Goal: Task Accomplishment & Management: Use online tool/utility

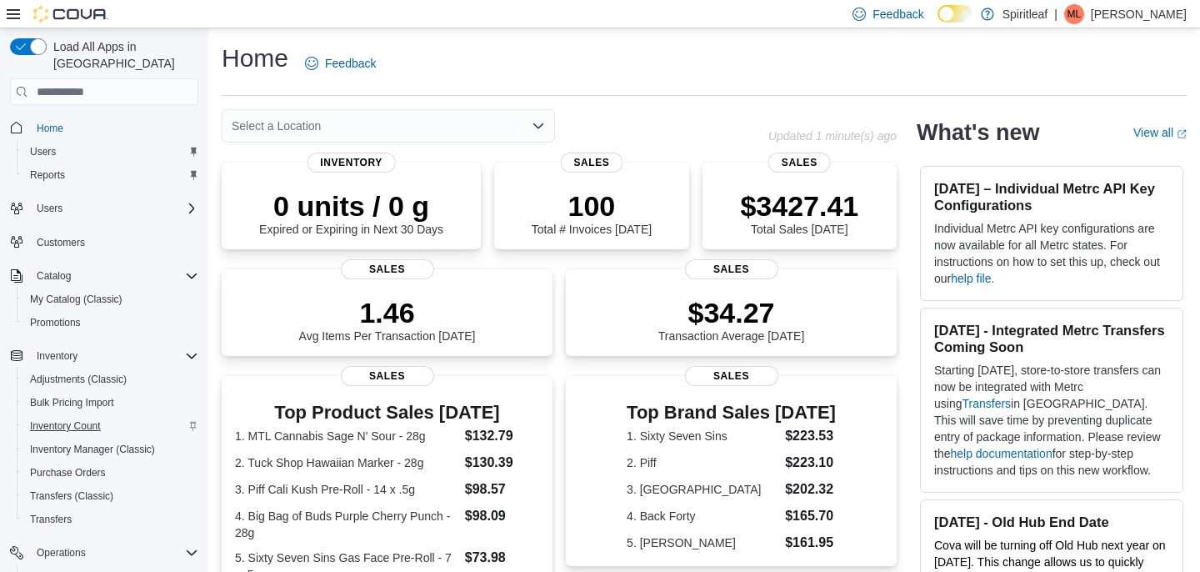
scroll to position [174, 0]
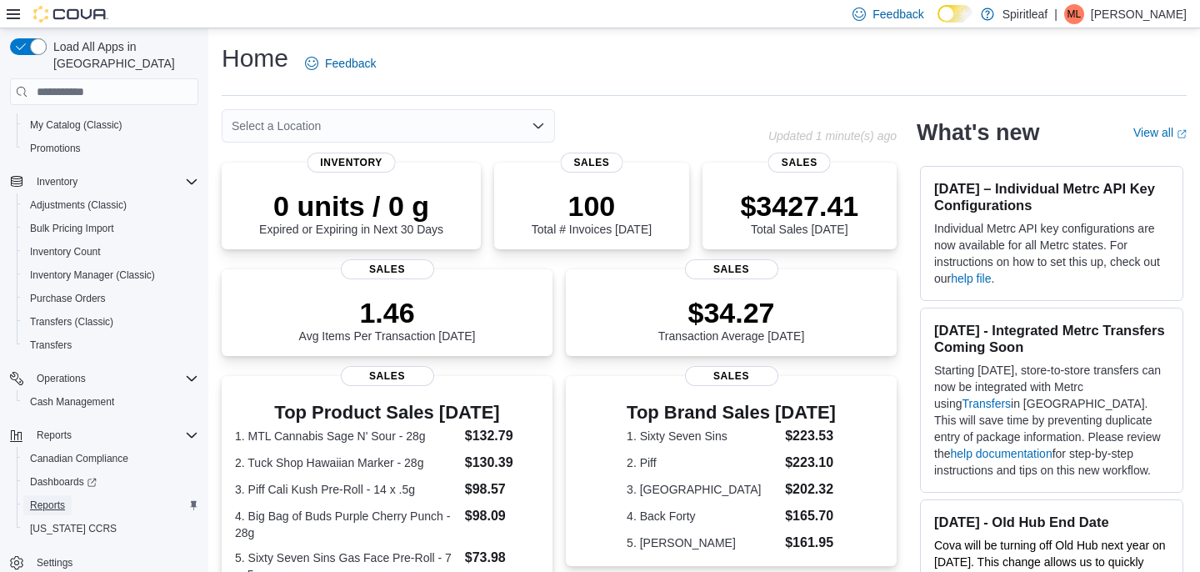
click at [47, 498] on span "Reports" at bounding box center [47, 504] width 35 height 13
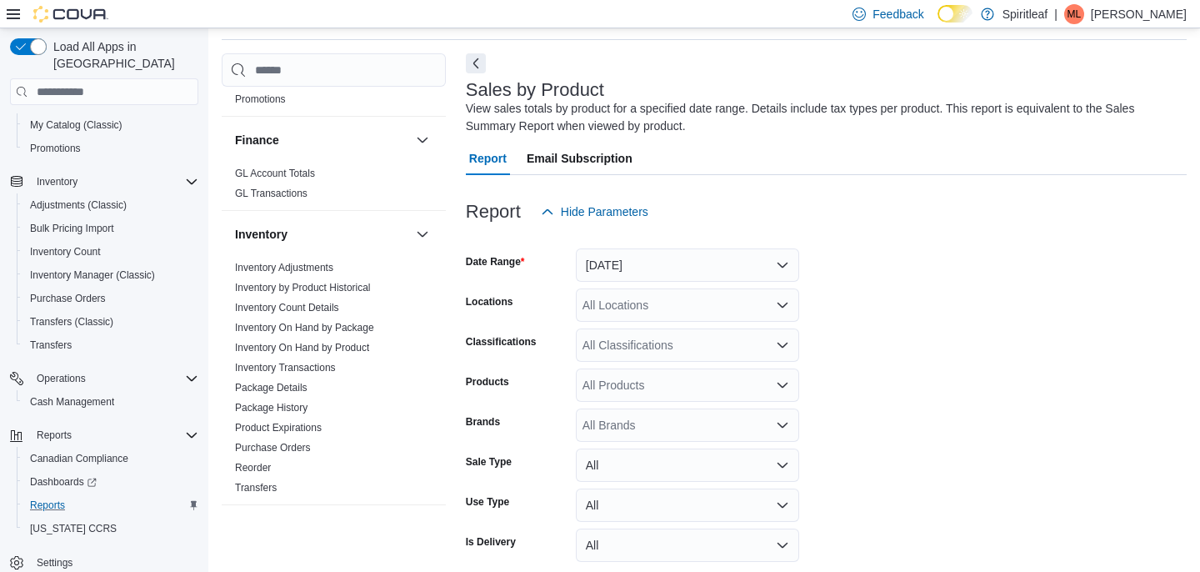
scroll to position [537, 0]
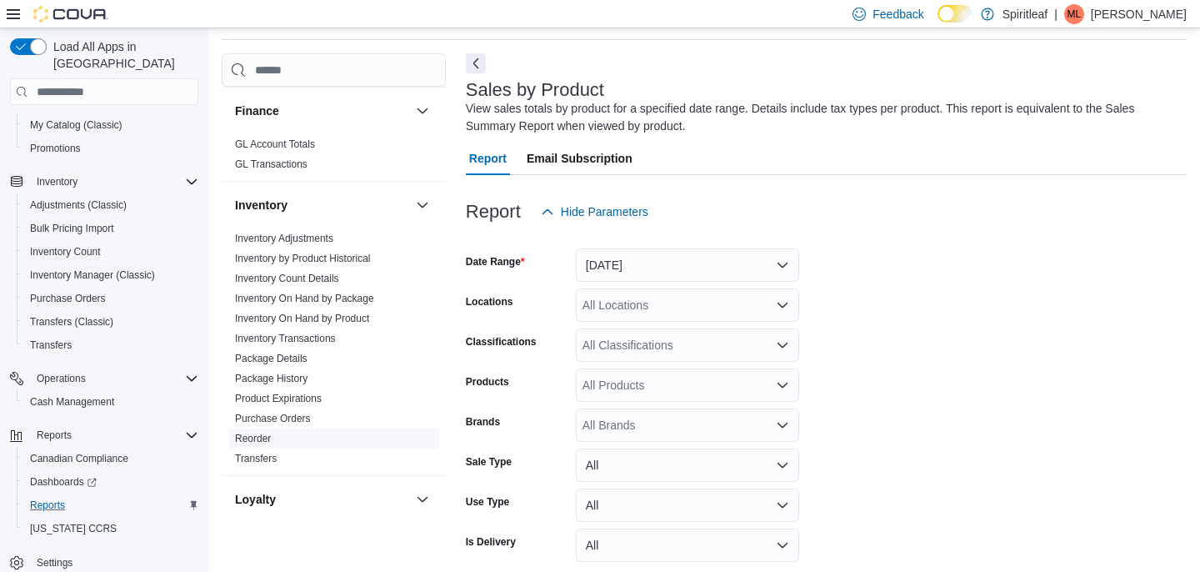
click at [252, 432] on link "Reorder" at bounding box center [253, 438] width 36 height 12
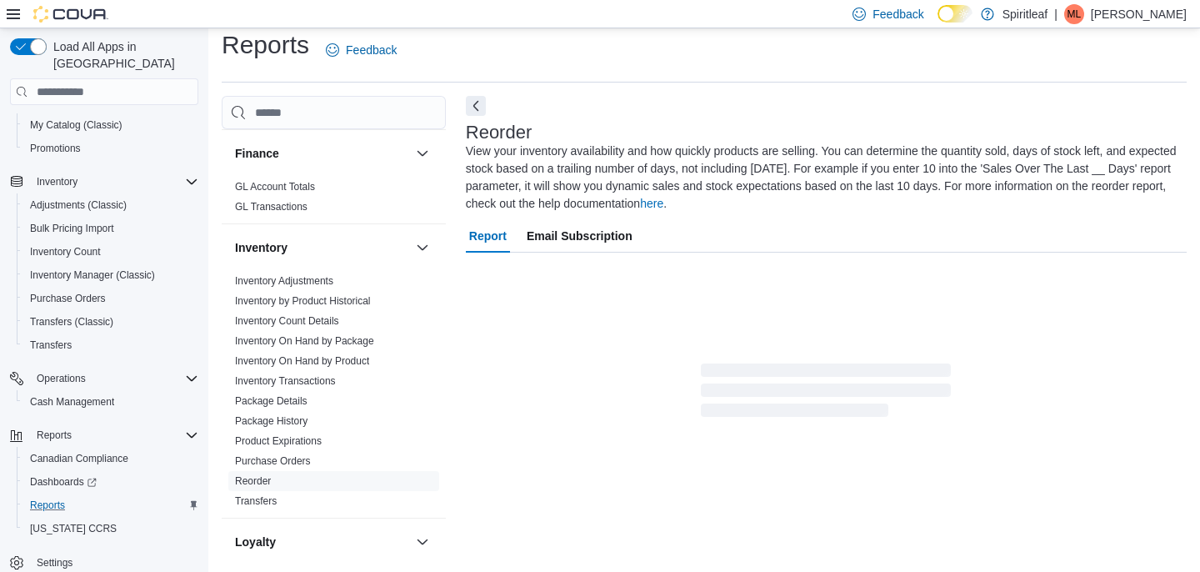
scroll to position [91, 0]
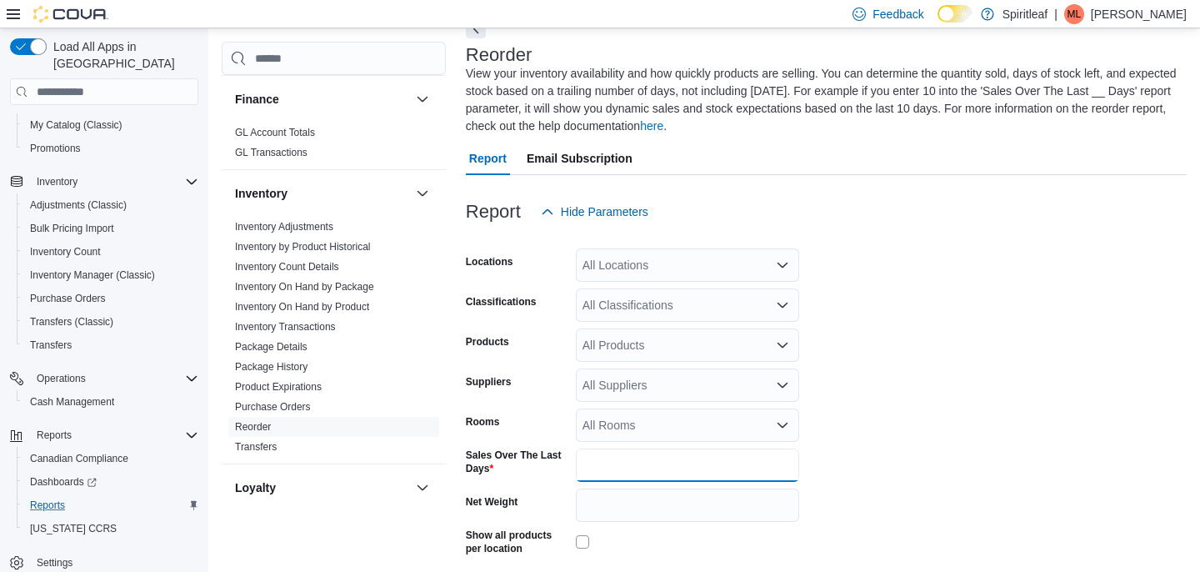
click at [607, 461] on input "*" at bounding box center [687, 464] width 223 height 33
type input "**"
click at [972, 421] on form "Locations All Locations Classifications All Classifications Products All Produc…" at bounding box center [826, 434] width 721 height 412
click at [660, 261] on div "All Locations" at bounding box center [687, 264] width 223 height 33
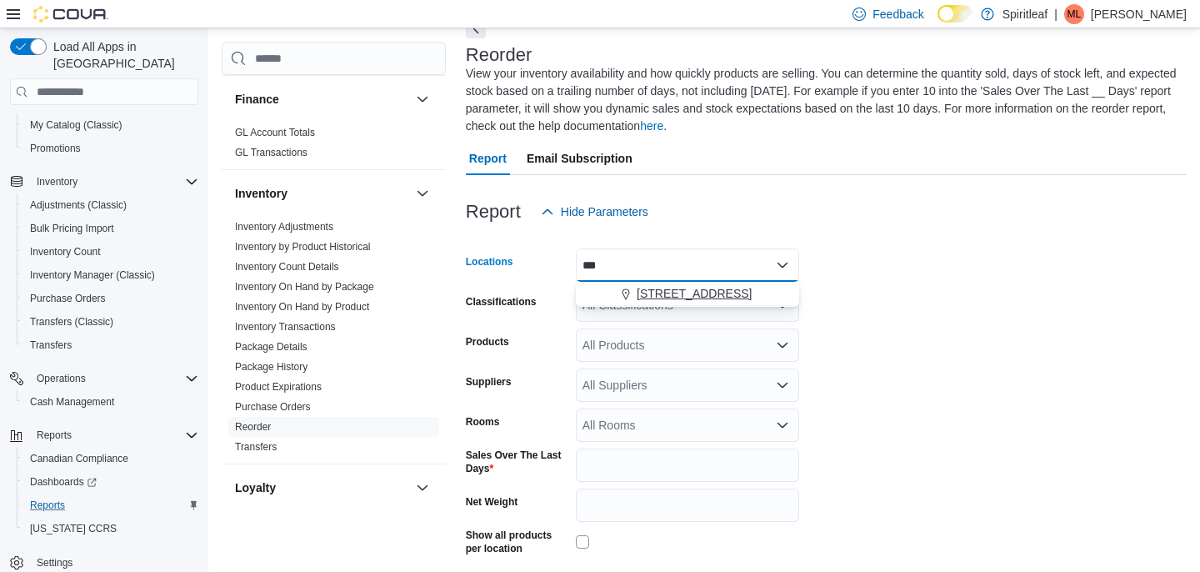
type input "***"
click at [662, 300] on span "564 - Spiritleaf Queen St E Beaches (Toronto)" at bounding box center [694, 293] width 115 height 17
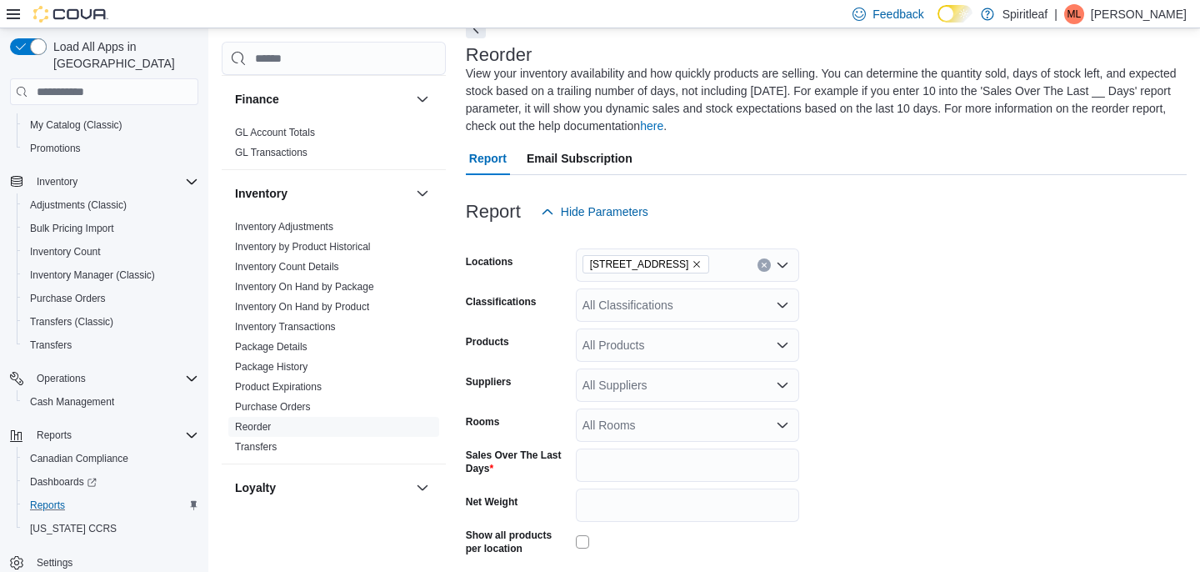
click at [879, 329] on form "Locations 564 - Spiritleaf Queen St E Beaches (Toronto) Classifications All Cla…" at bounding box center [826, 434] width 721 height 412
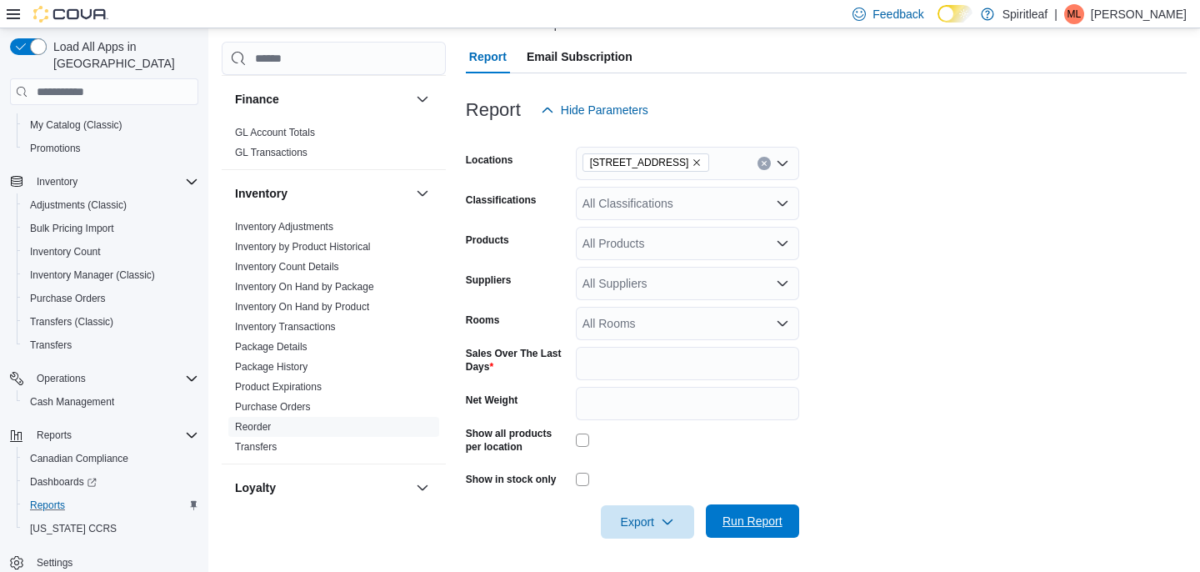
click at [742, 517] on span "Run Report" at bounding box center [752, 520] width 60 height 17
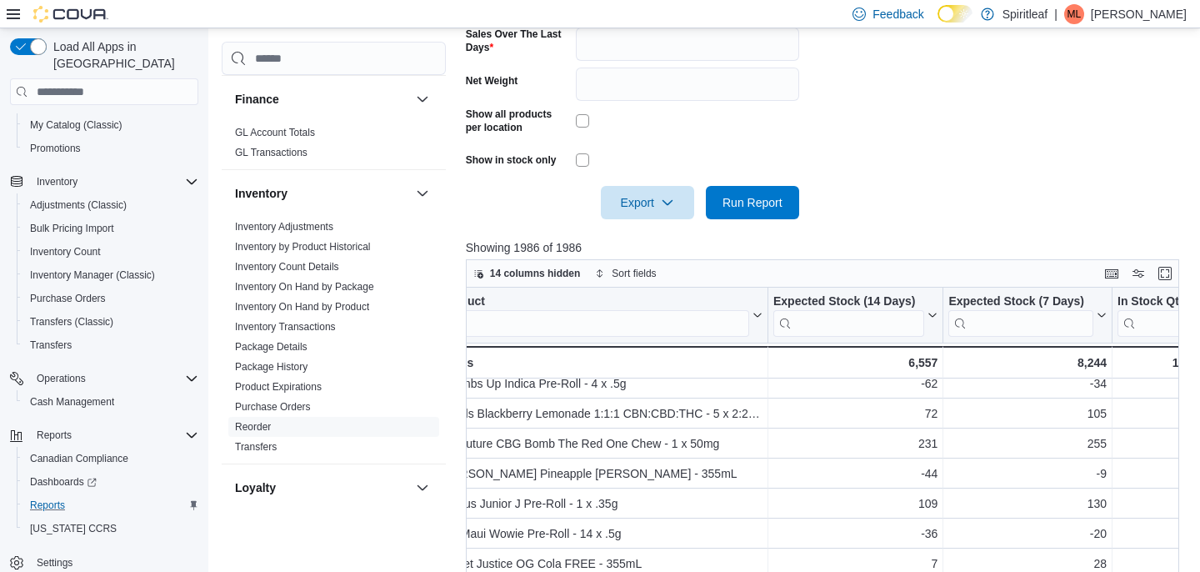
scroll to position [70, 32]
click at [519, 319] on input "search" at bounding box center [593, 323] width 308 height 27
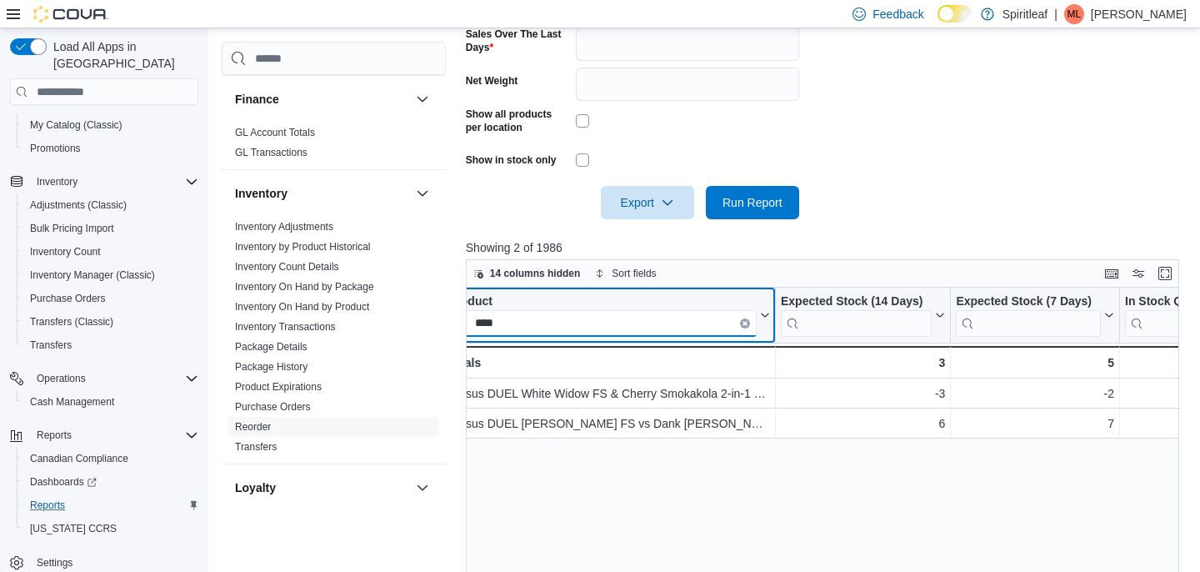
scroll to position [0, 0]
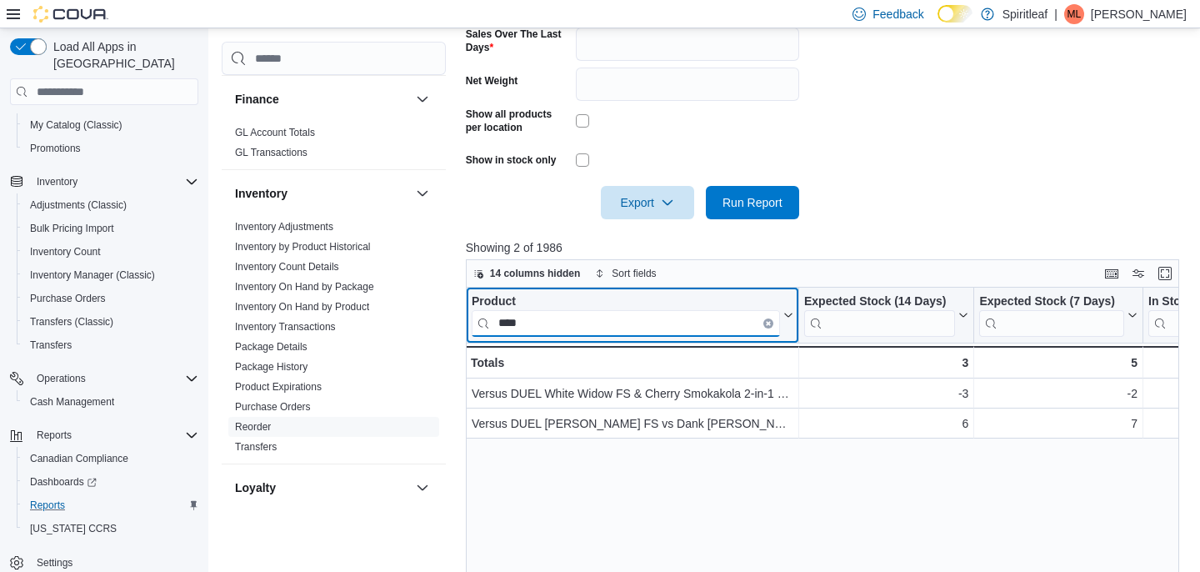
type input "****"
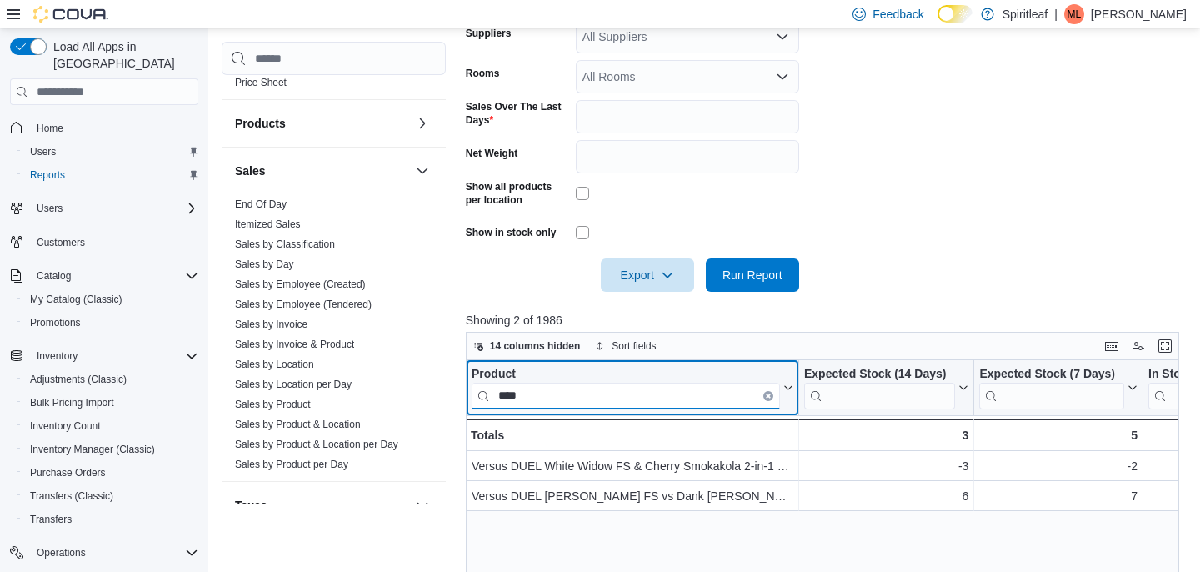
scroll to position [457, 0]
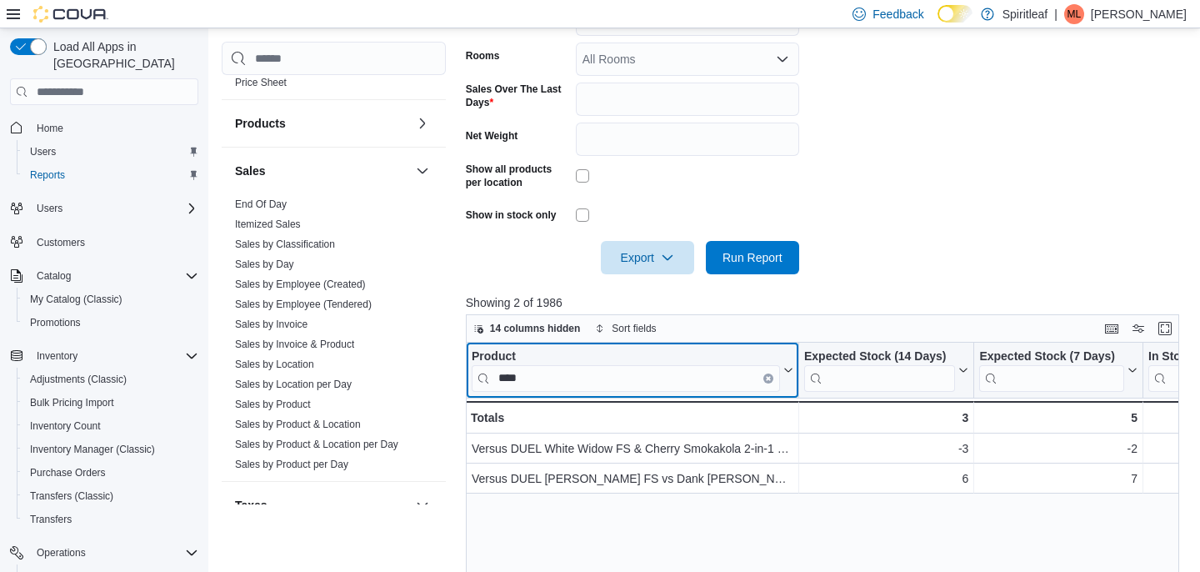
click at [766, 376] on icon "Clear input" at bounding box center [768, 378] width 5 height 5
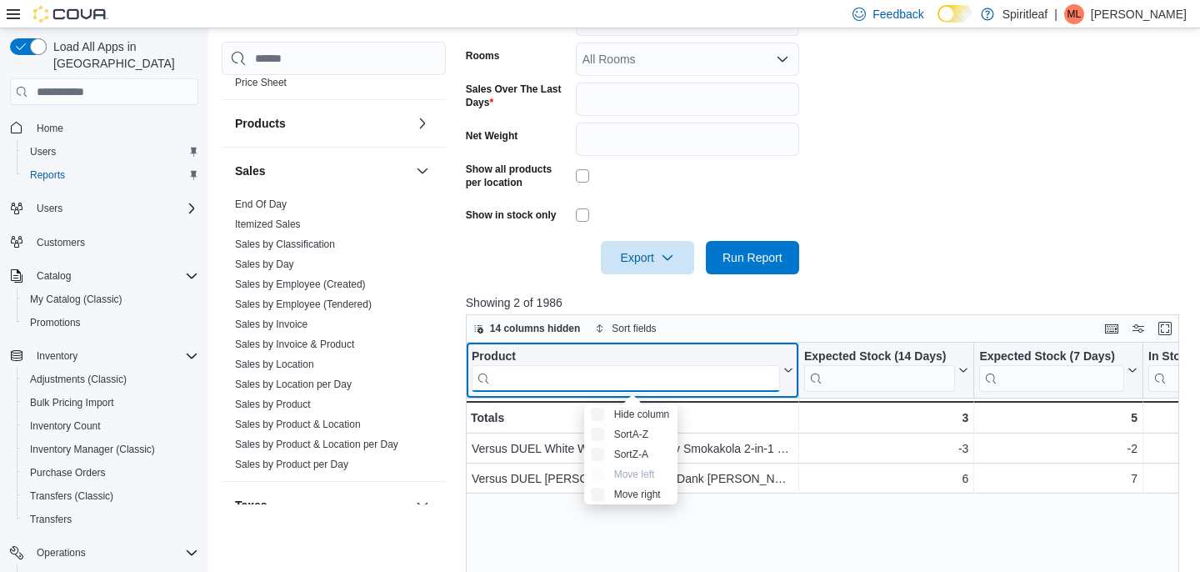
click at [735, 382] on input "search" at bounding box center [626, 378] width 308 height 27
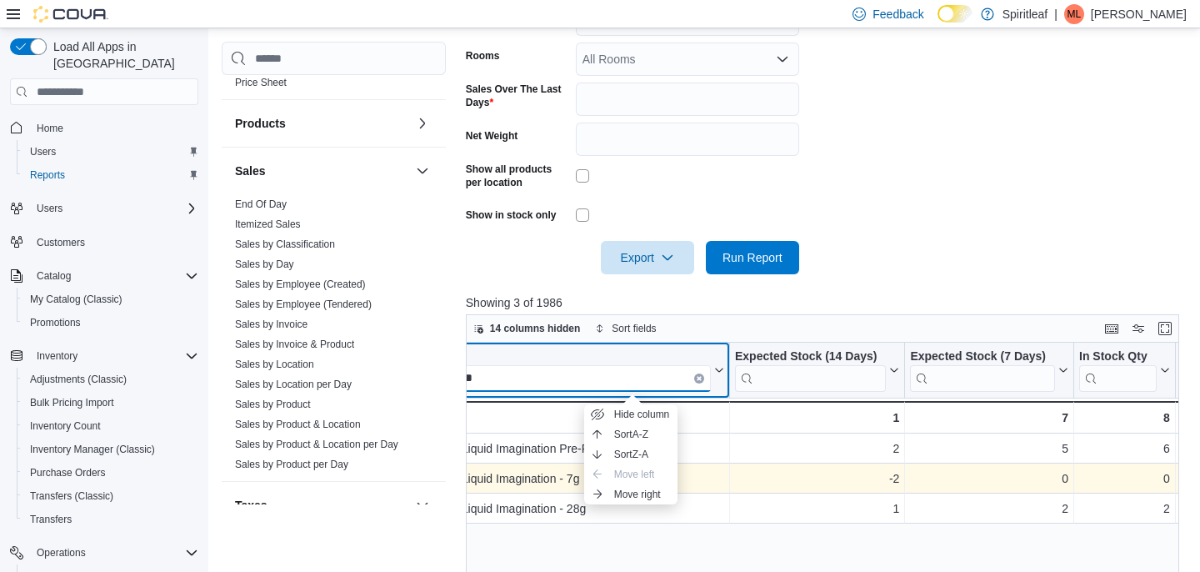
scroll to position [0, 42]
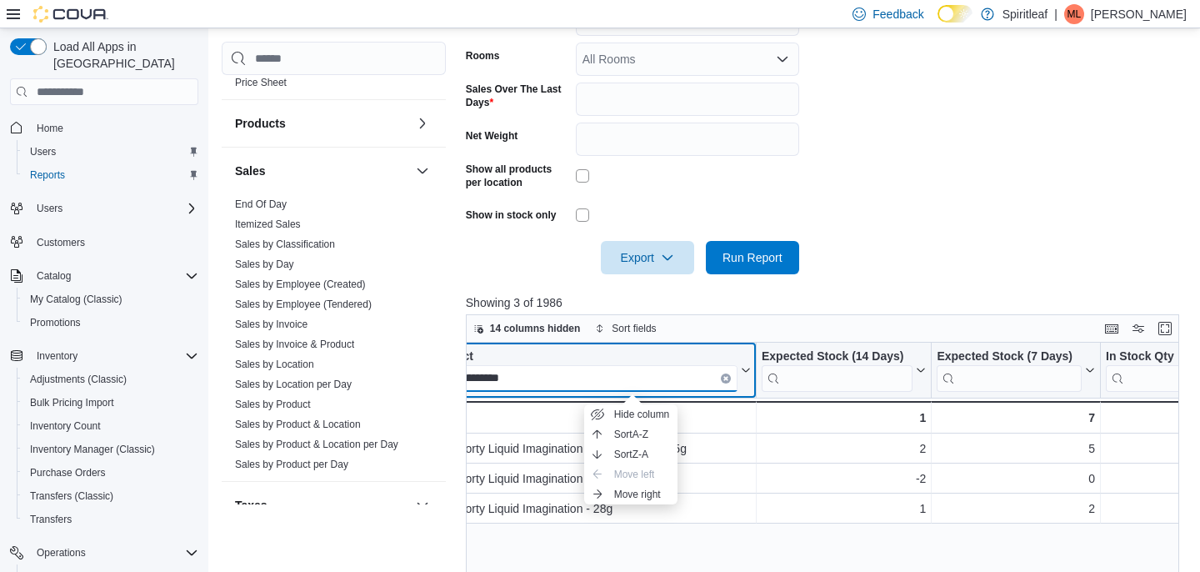
type input "**********"
click at [726, 380] on icon "Clear input" at bounding box center [725, 378] width 5 height 5
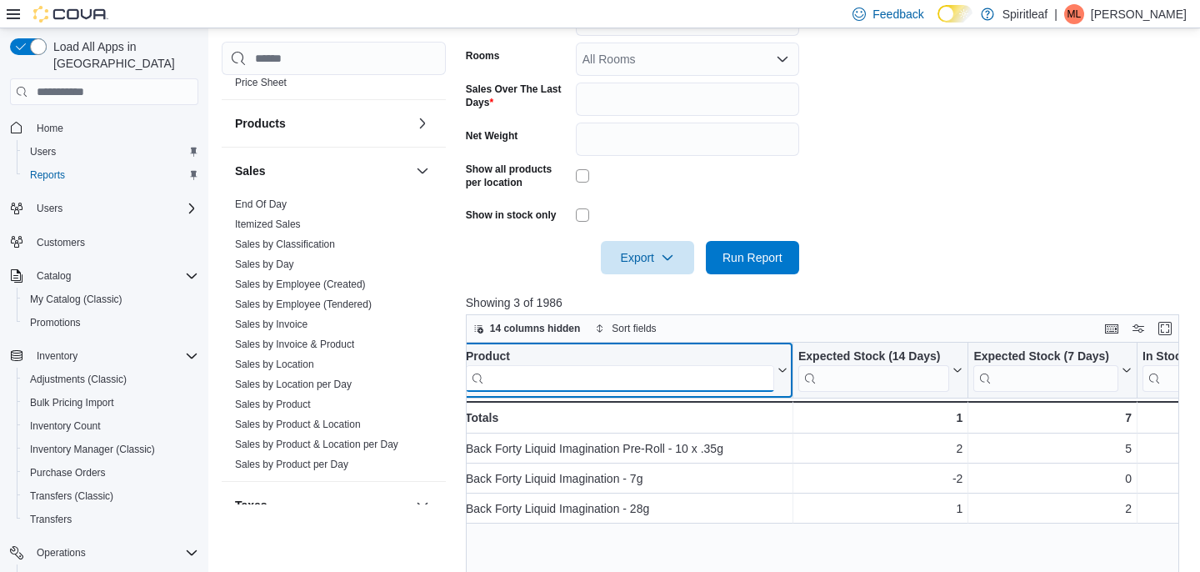
click at [709, 380] on input "search" at bounding box center [620, 378] width 308 height 27
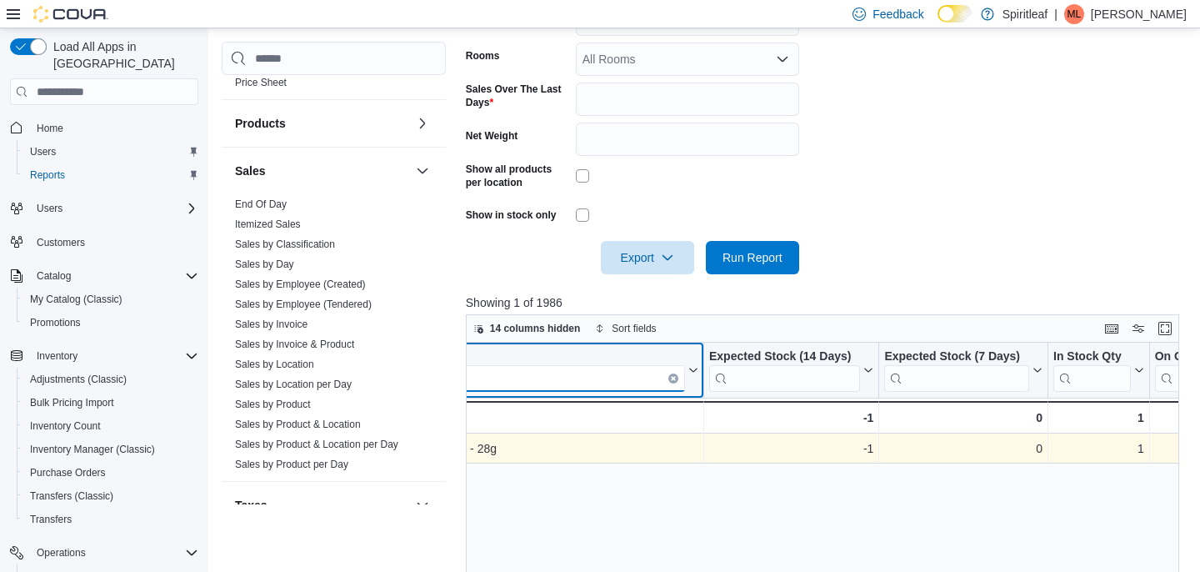
scroll to position [0, 105]
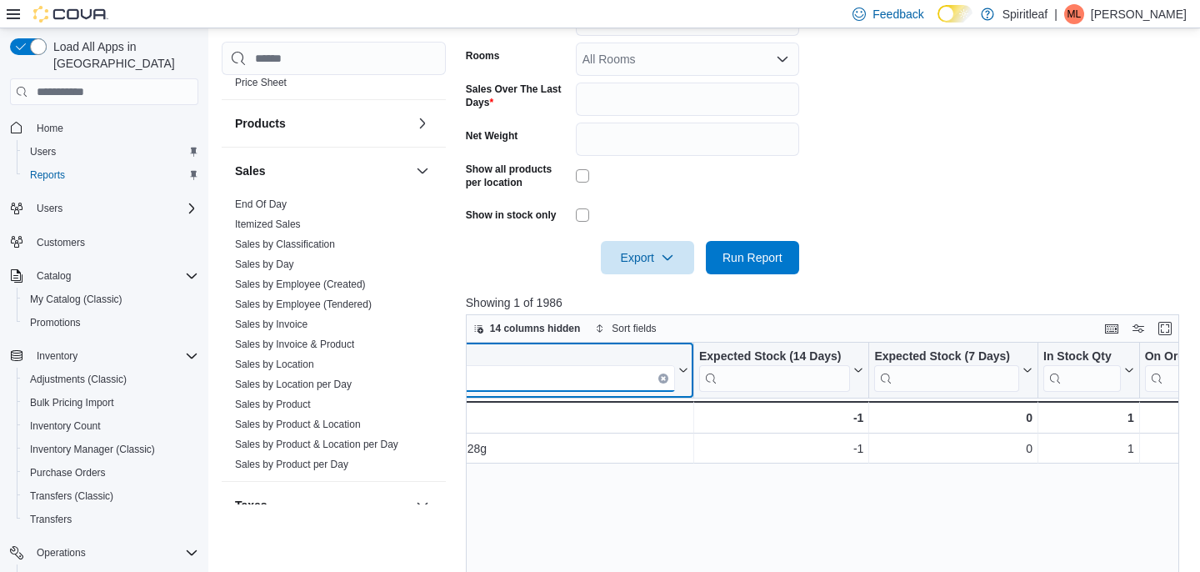
type input "**********"
click at [662, 376] on icon "Clear input" at bounding box center [663, 378] width 5 height 5
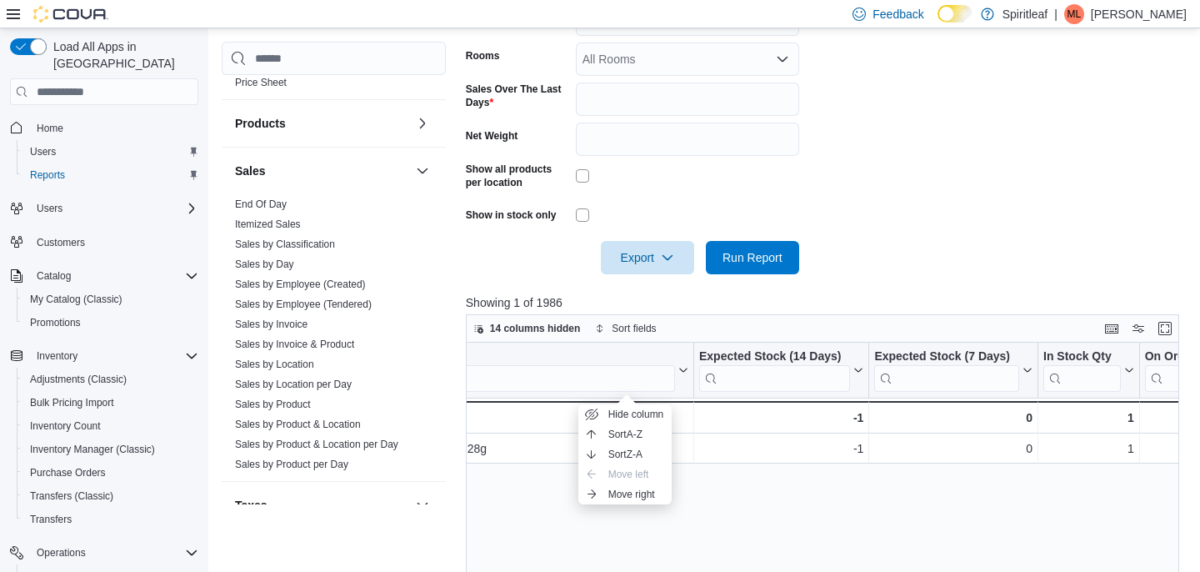
scroll to position [0, 6]
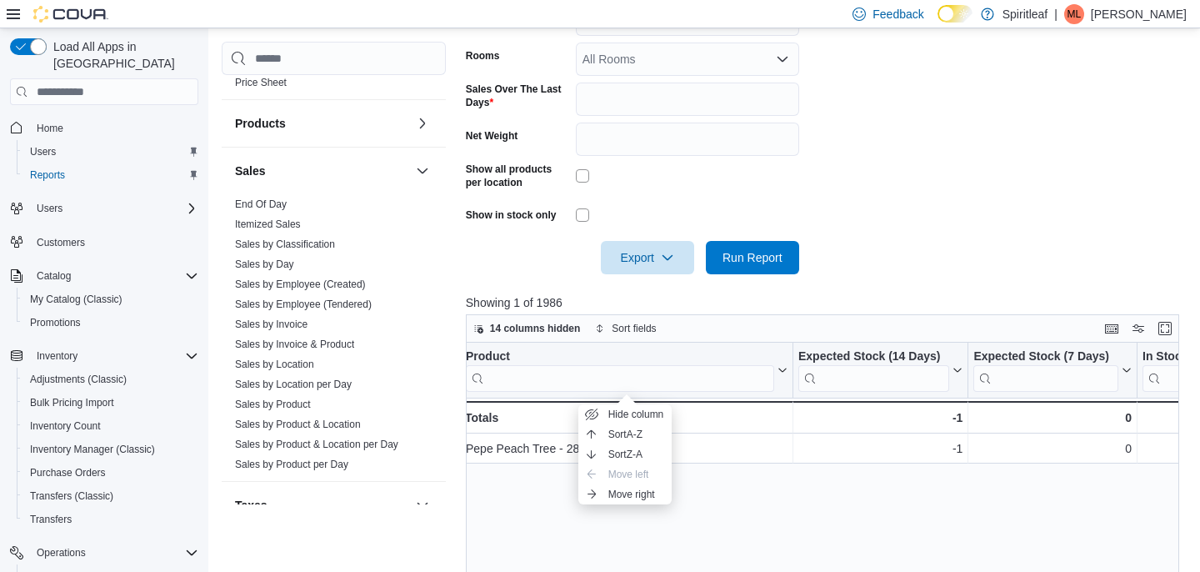
click at [637, 376] on div "Product Click to view column header actions Expected Stock (14 Days) Click to v…" at bounding box center [823, 556] width 714 height 429
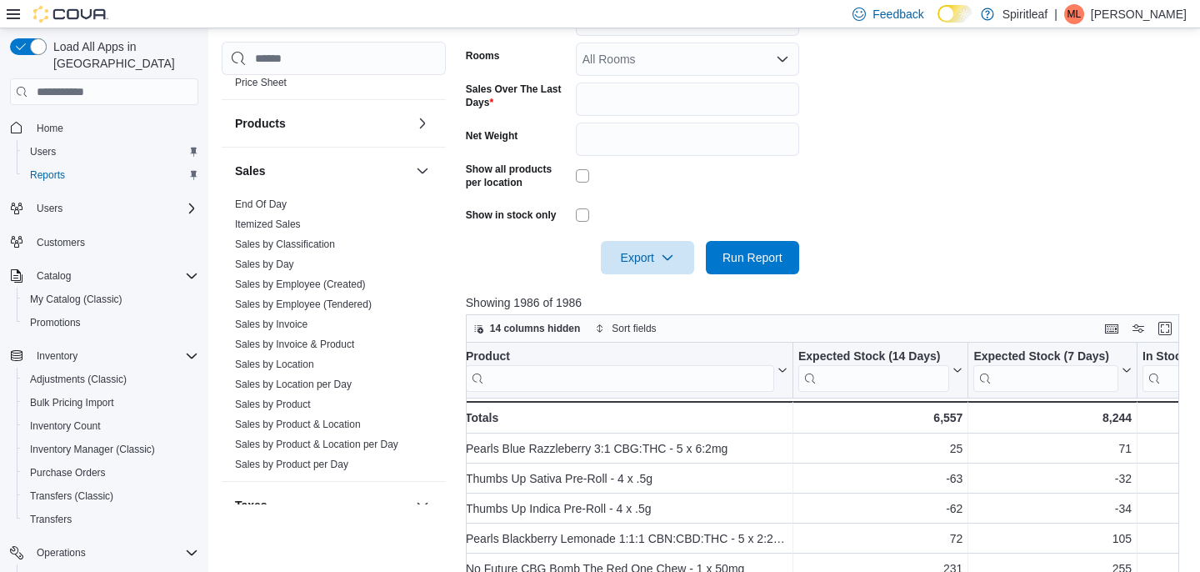
scroll to position [0, 0]
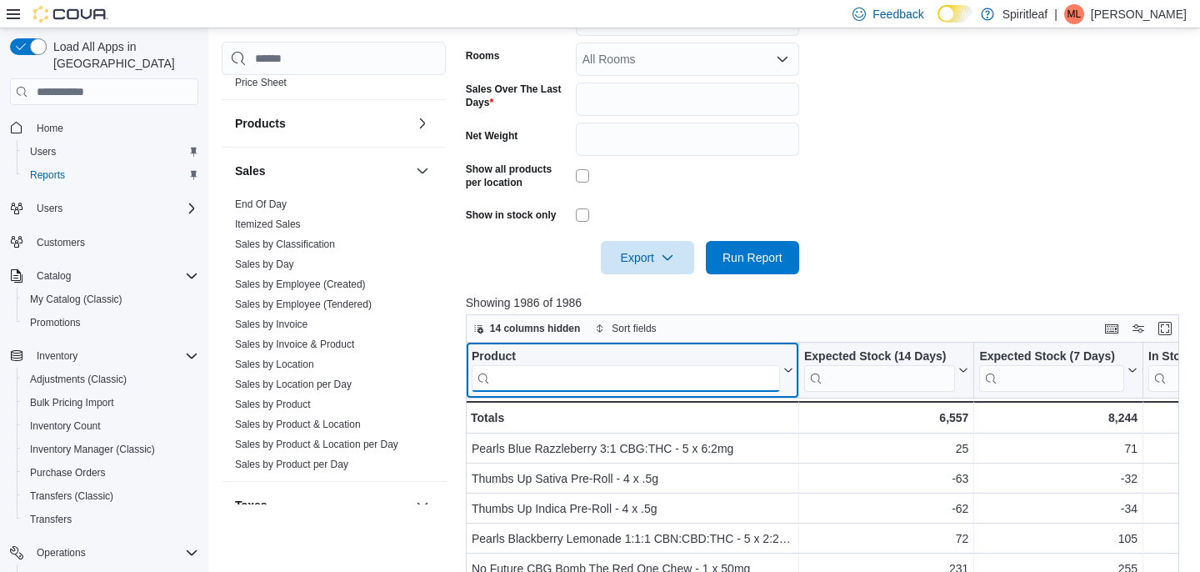
click at [637, 373] on input "search" at bounding box center [626, 378] width 308 height 27
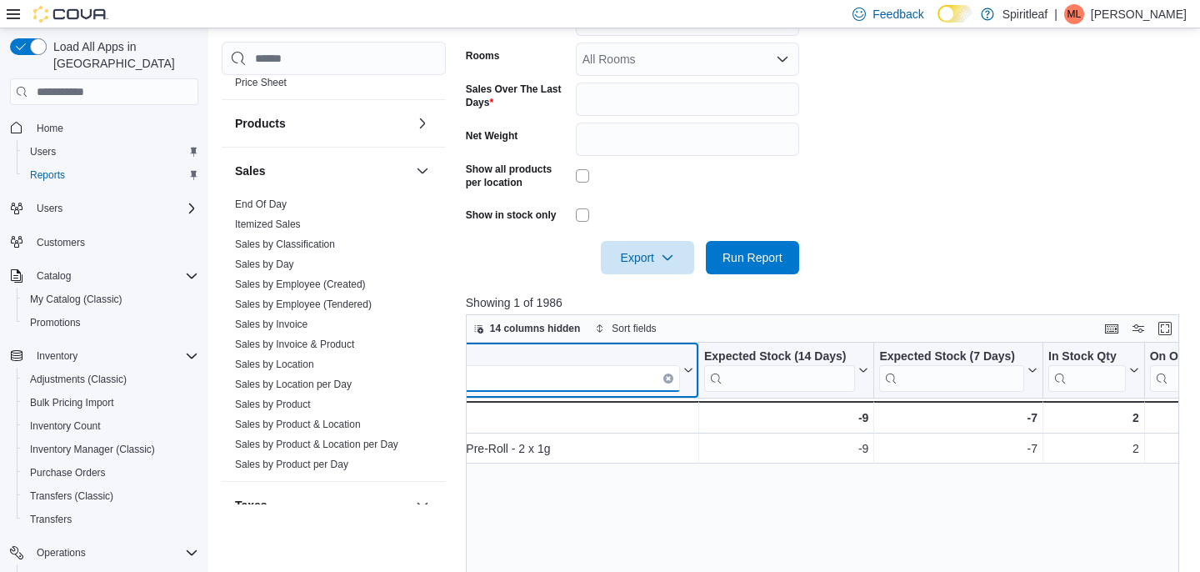
scroll to position [0, 110]
type input "******"
click at [656, 381] on icon "Clear input" at bounding box center [658, 378] width 5 height 5
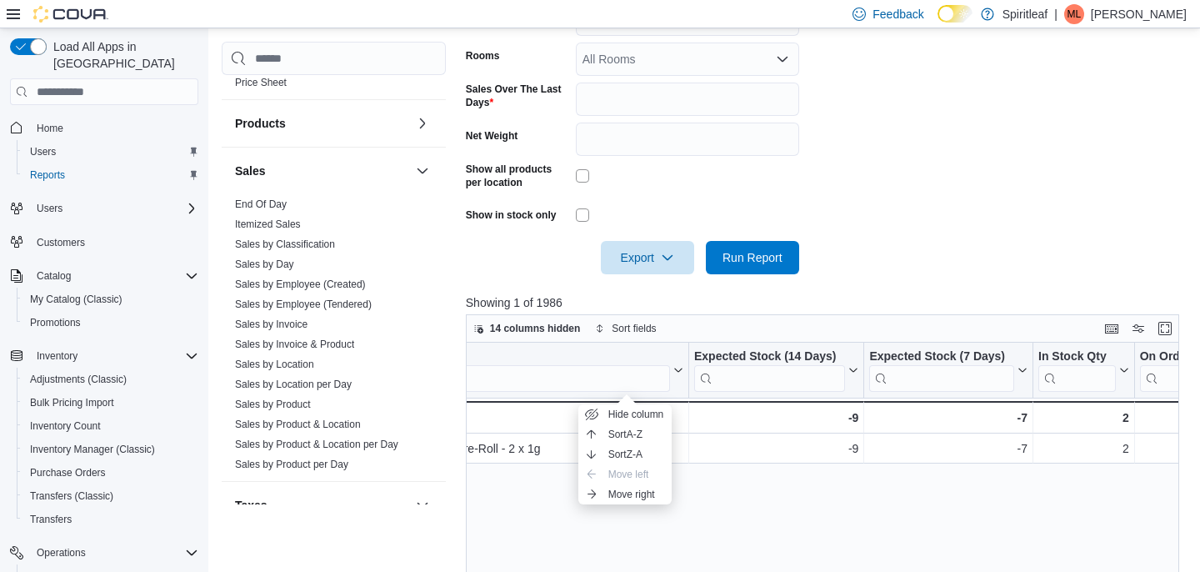
scroll to position [0, 6]
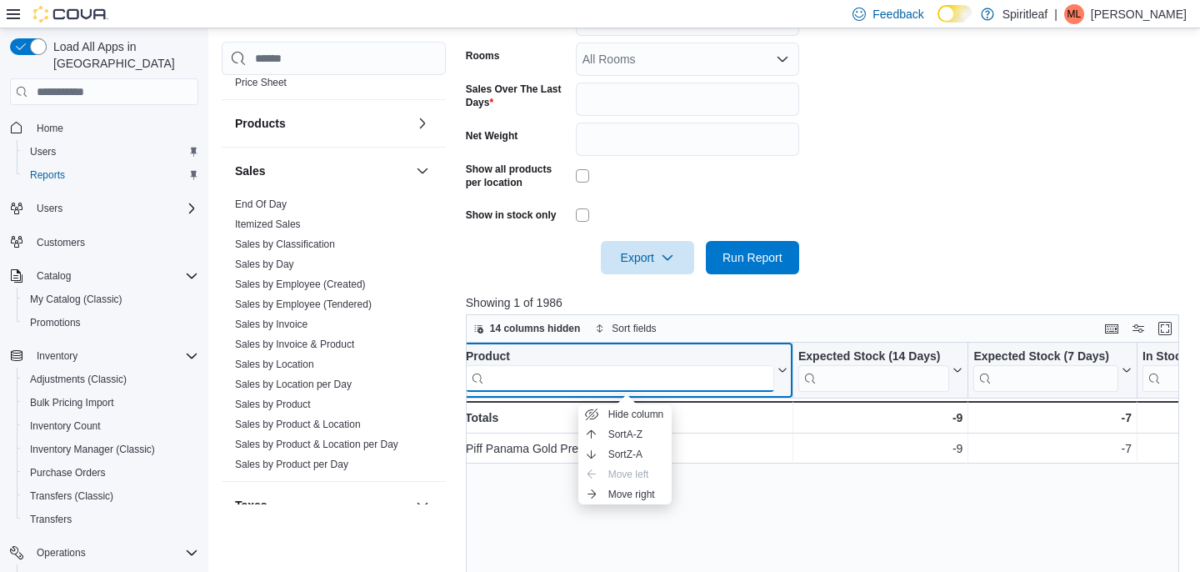
click at [642, 377] on input "search" at bounding box center [620, 378] width 308 height 27
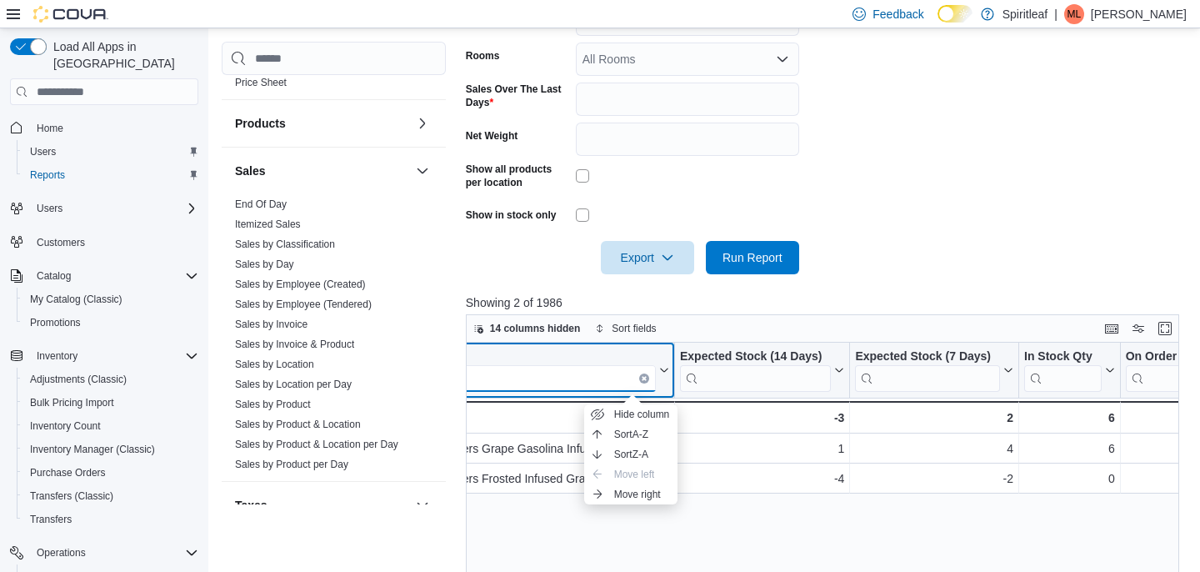
scroll to position [0, 138]
type input "*********"
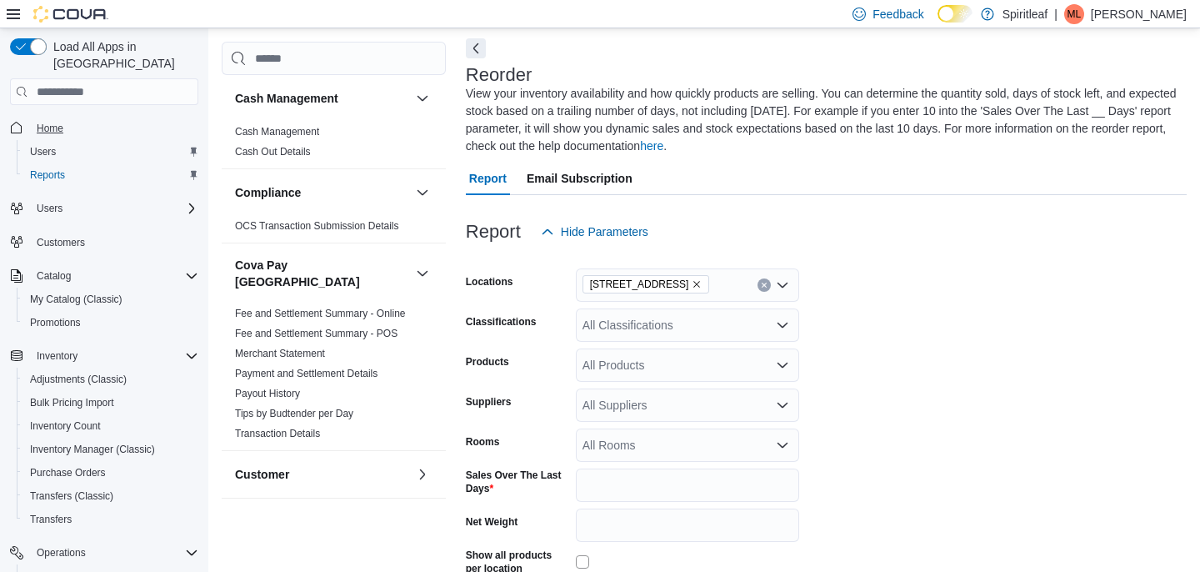
scroll to position [91, 0]
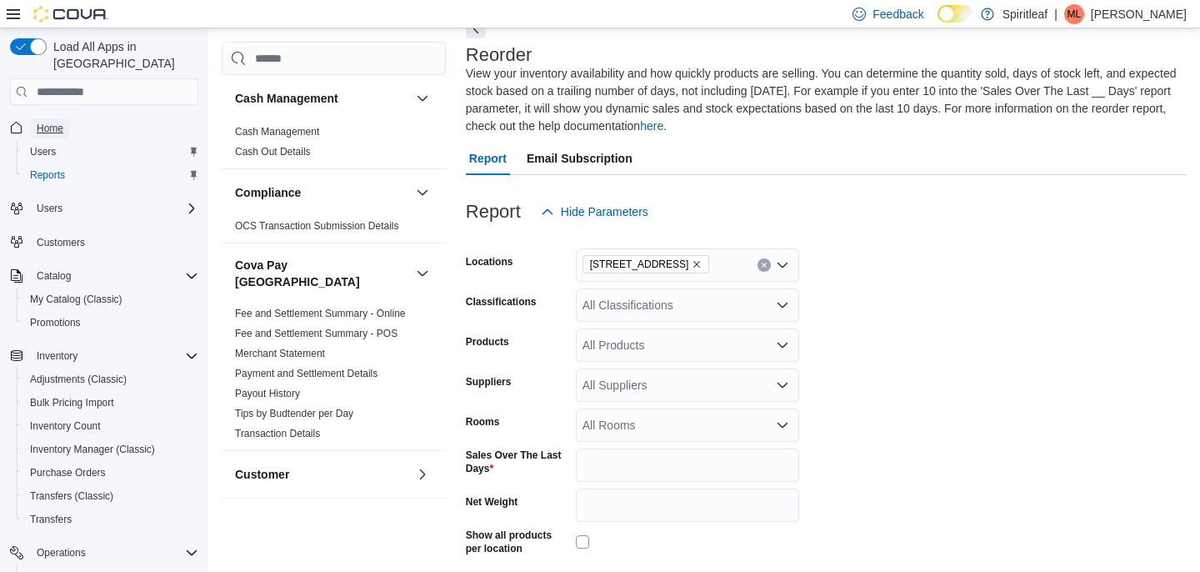
click at [49, 122] on span "Home" at bounding box center [50, 128] width 27 height 13
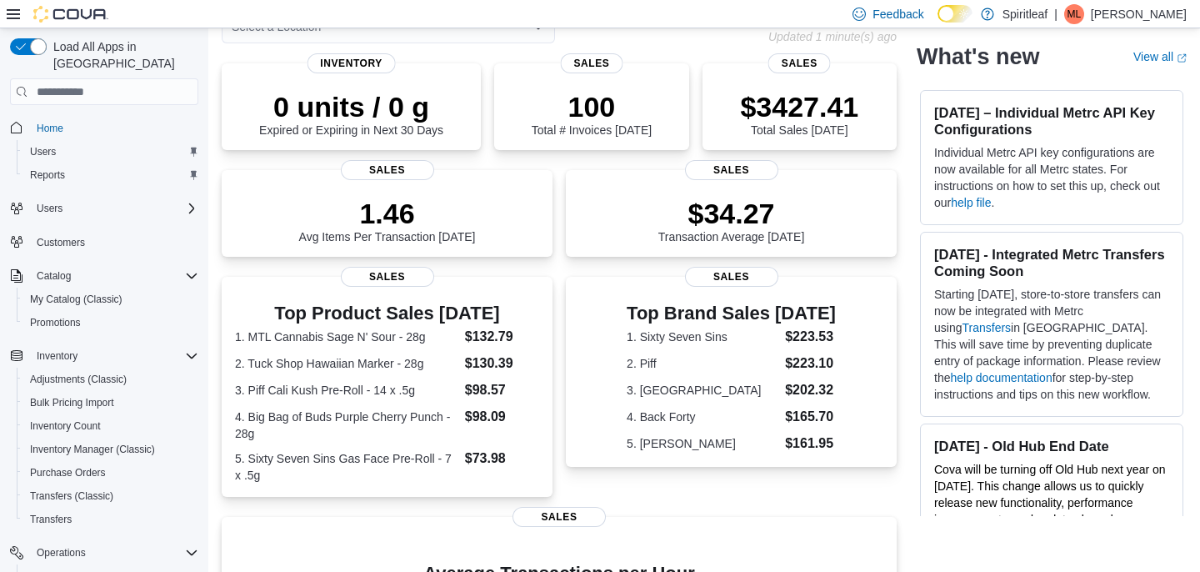
scroll to position [97, 0]
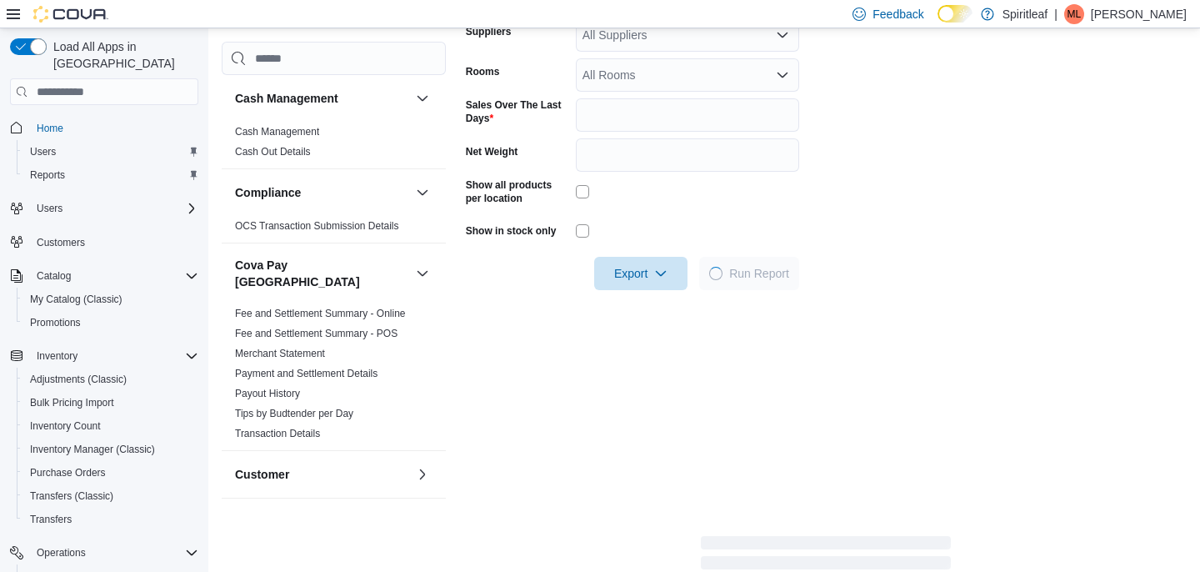
scroll to position [447, 0]
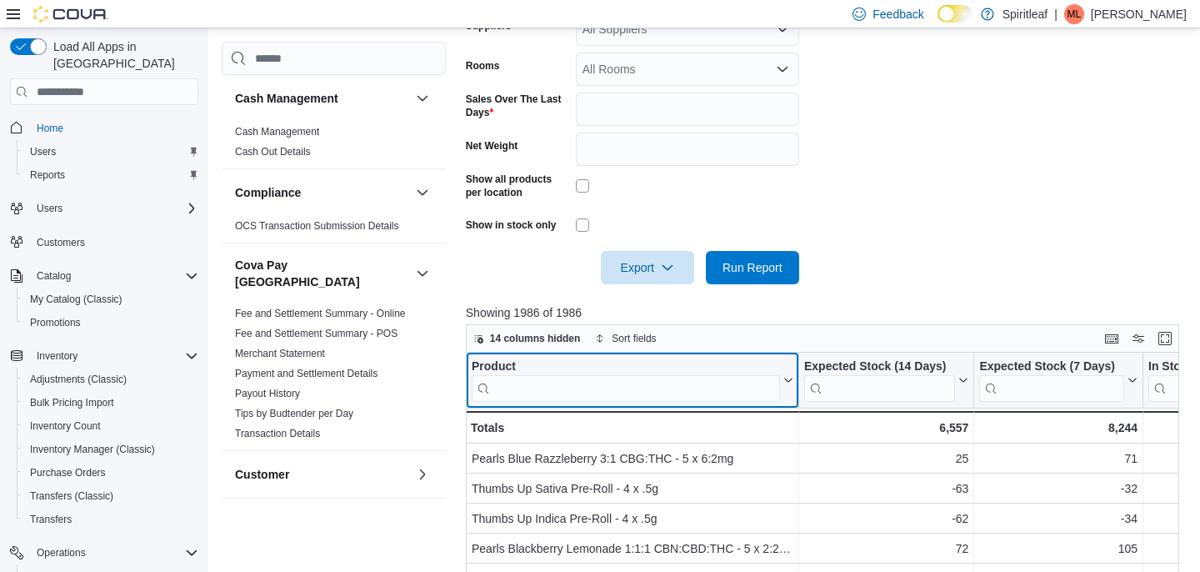
click at [611, 393] on input "search" at bounding box center [626, 388] width 308 height 27
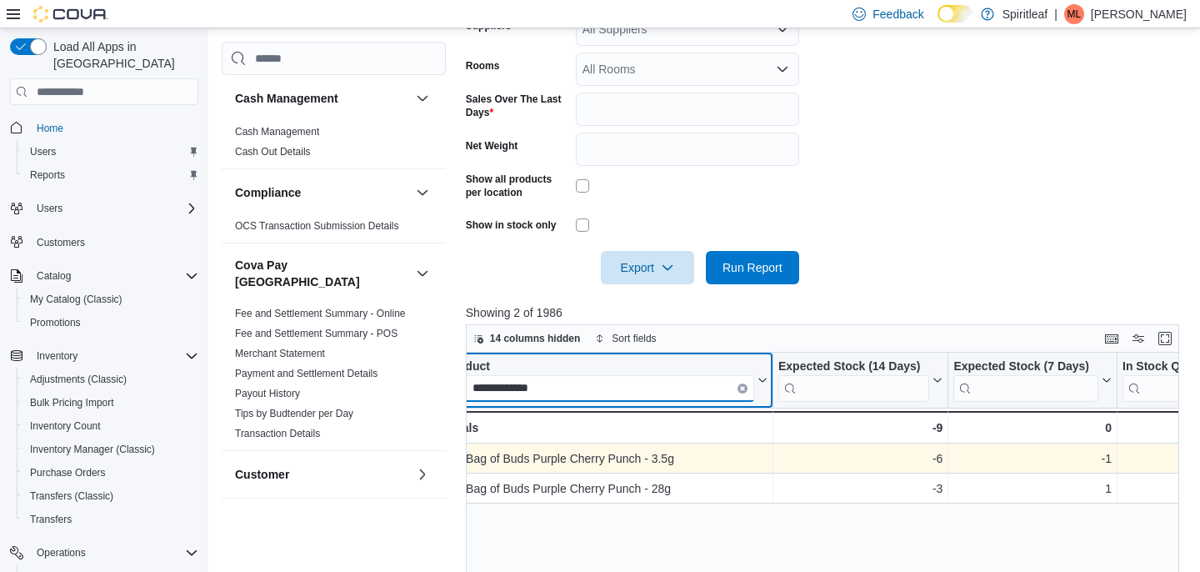
scroll to position [0, 0]
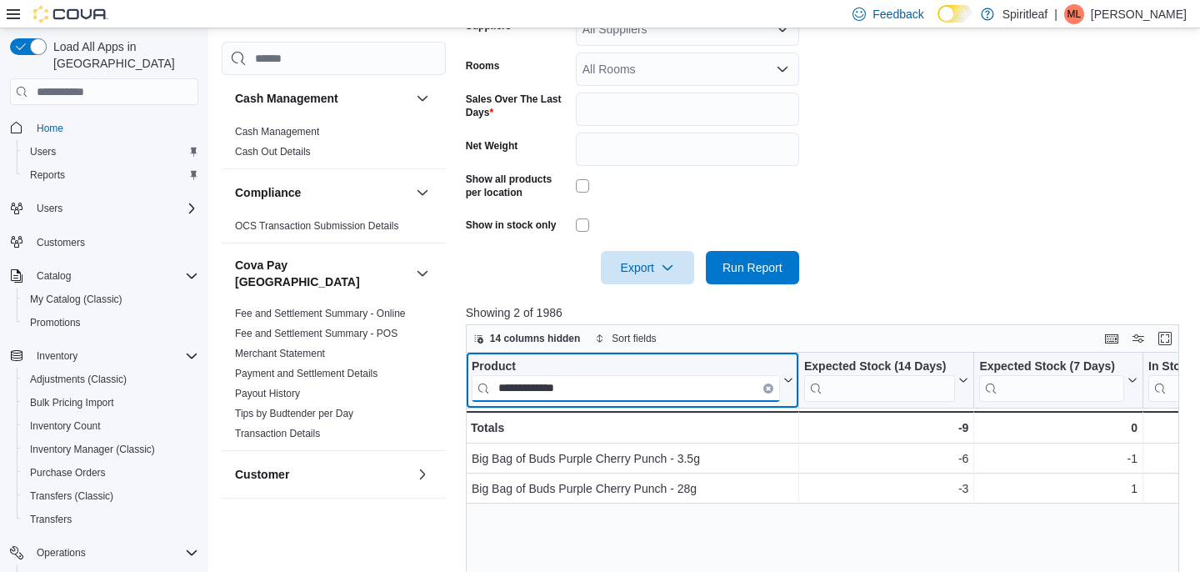
type input "**********"
click at [768, 385] on button "Clear input" at bounding box center [768, 388] width 10 height 10
click at [748, 385] on input "search" at bounding box center [626, 388] width 308 height 27
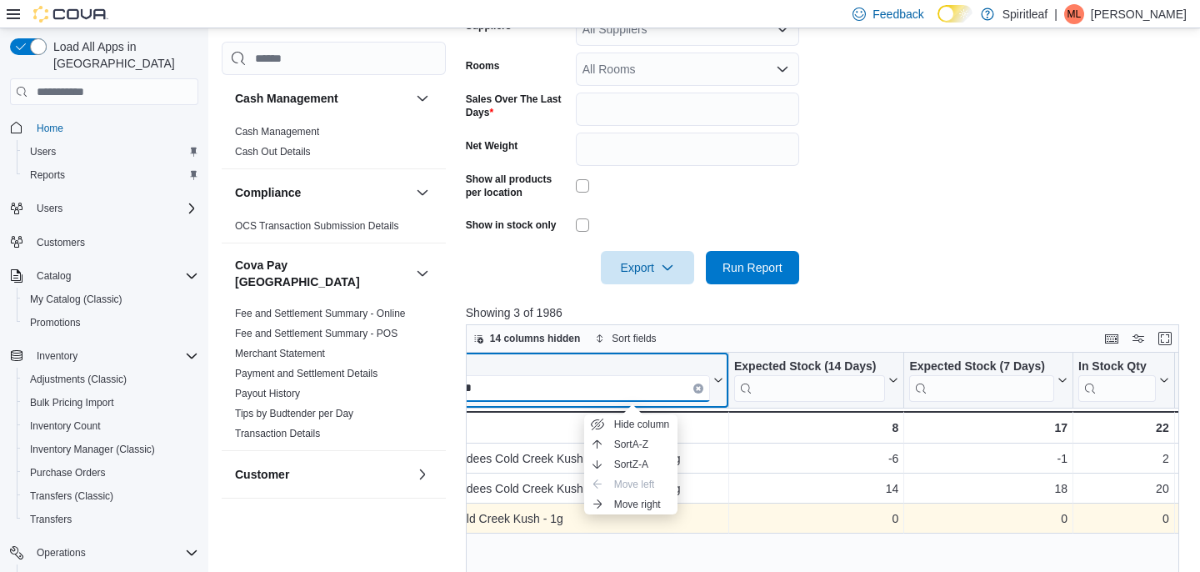
scroll to position [0, 73]
type input "**********"
